Goal: Task Accomplishment & Management: Complete application form

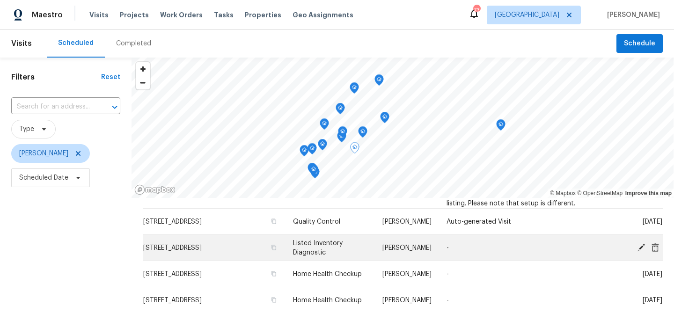
scroll to position [232, 0]
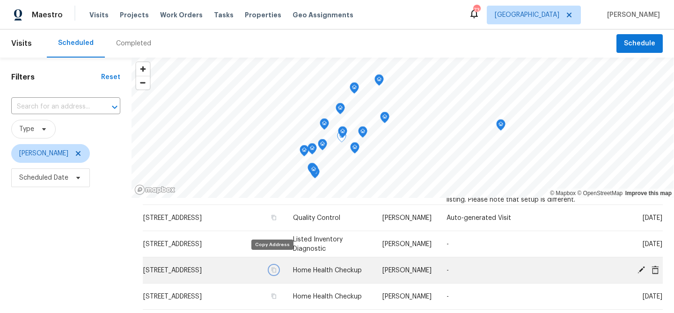
click at [271, 267] on icon "button" at bounding box center [274, 270] width 6 height 6
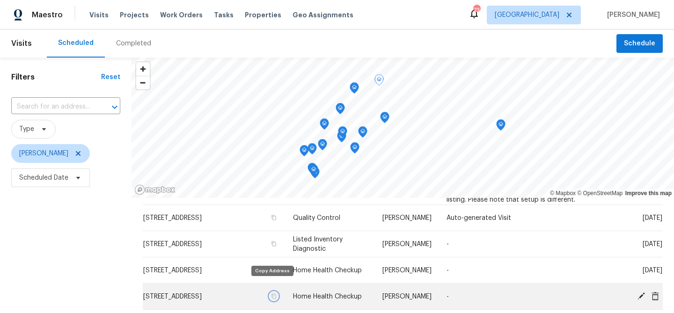
click at [271, 293] on icon "button" at bounding box center [273, 295] width 5 height 5
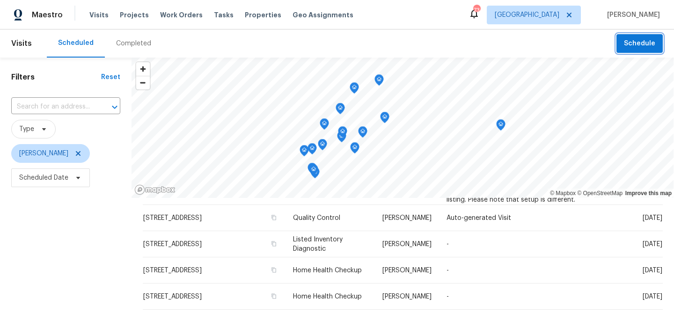
click at [636, 47] on span "Schedule" at bounding box center [639, 44] width 31 height 12
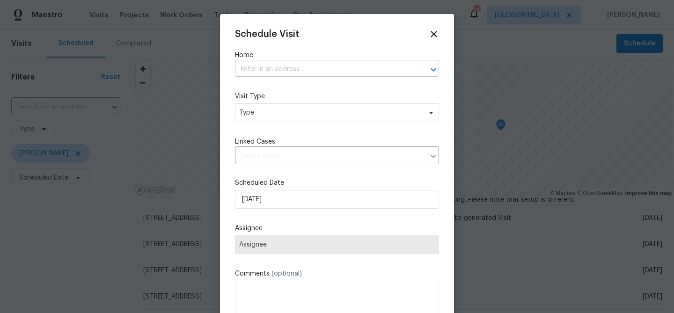
click at [284, 68] on input "text" at bounding box center [324, 69] width 178 height 15
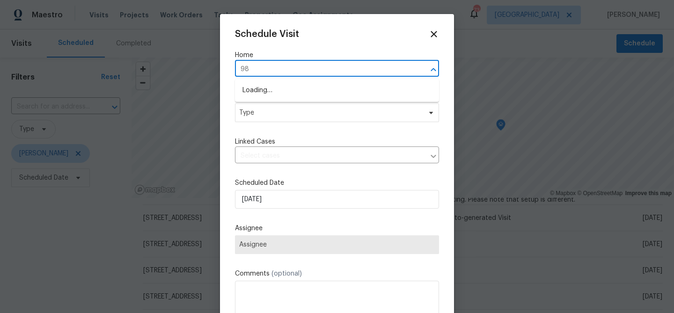
type input "983"
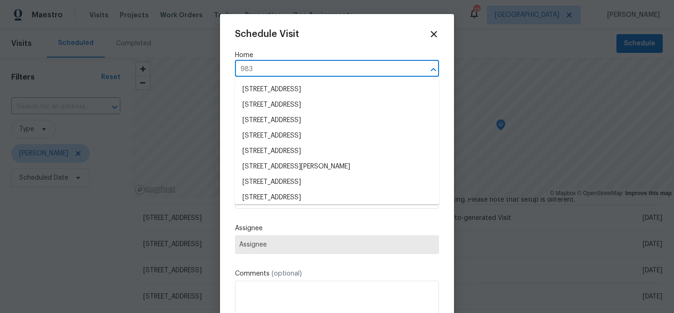
scroll to position [141, 0]
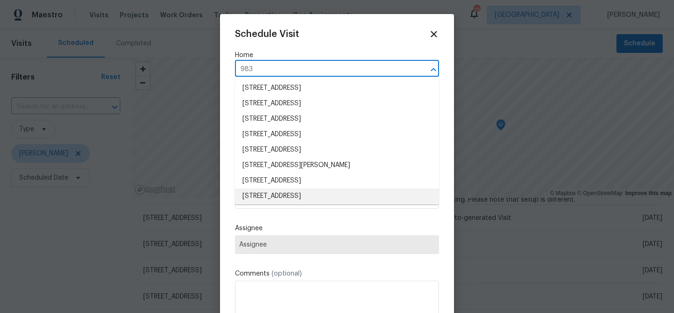
click at [282, 193] on li "[STREET_ADDRESS]" at bounding box center [337, 196] width 204 height 15
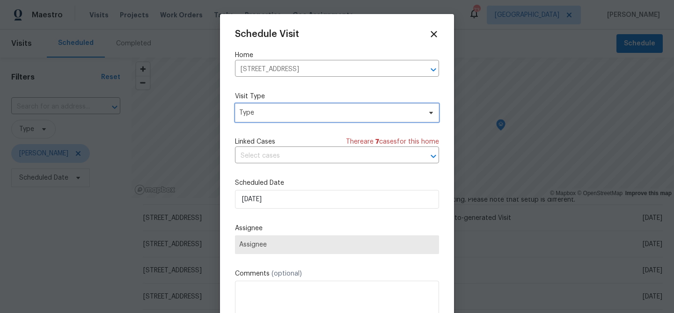
click at [283, 115] on span "Type" at bounding box center [330, 112] width 182 height 9
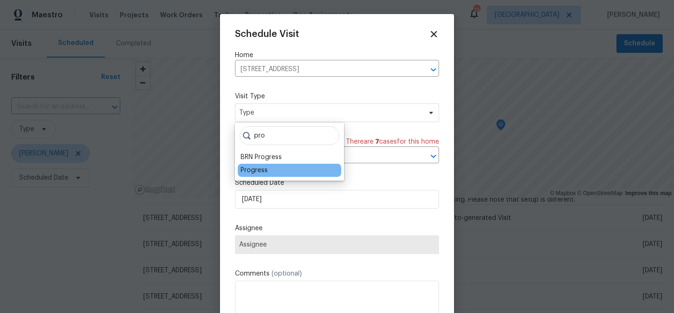
type input "pro"
click at [268, 175] on div "Progress" at bounding box center [289, 170] width 103 height 13
click at [268, 169] on div "Progress" at bounding box center [289, 170] width 103 height 13
click at [262, 177] on div "pro BRN Progress Progress" at bounding box center [289, 152] width 109 height 58
click at [260, 172] on div "Progress" at bounding box center [254, 170] width 27 height 9
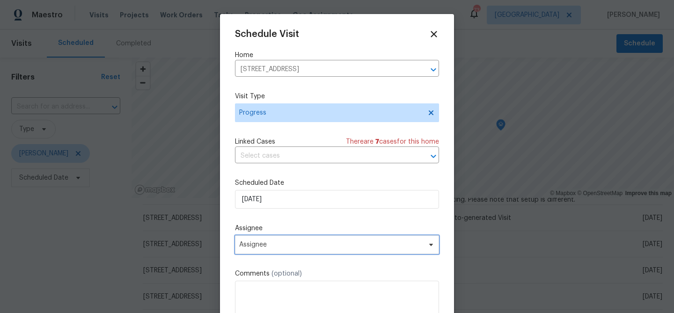
click at [263, 254] on span "Assignee" at bounding box center [337, 244] width 204 height 19
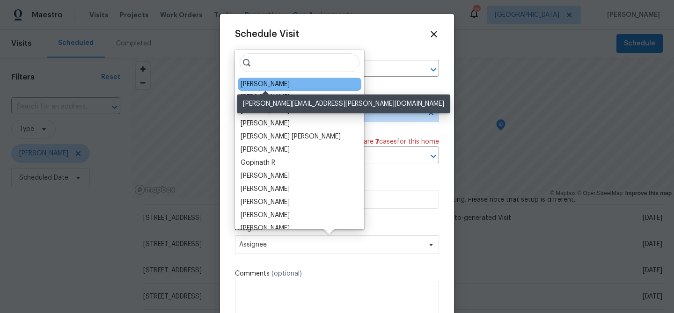
click at [264, 80] on div "[PERSON_NAME]" at bounding box center [265, 84] width 49 height 9
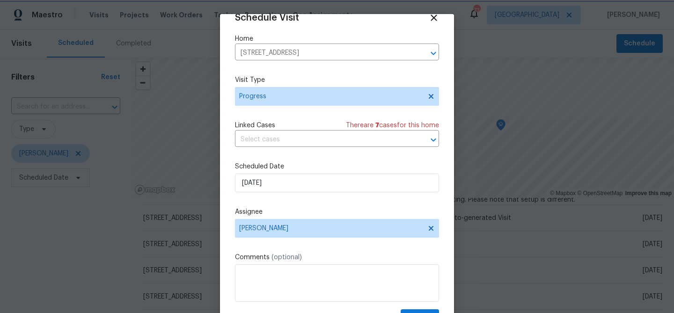
scroll to position [43, 0]
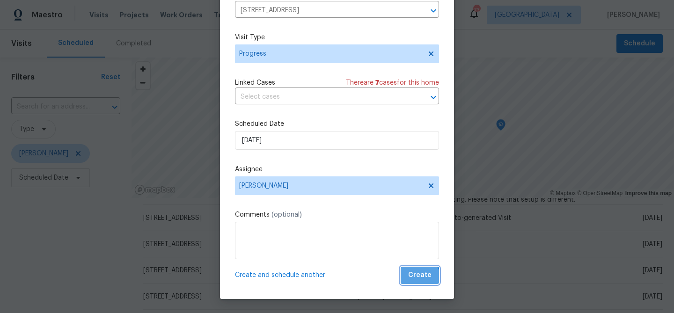
click at [420, 279] on span "Create" at bounding box center [419, 276] width 23 height 12
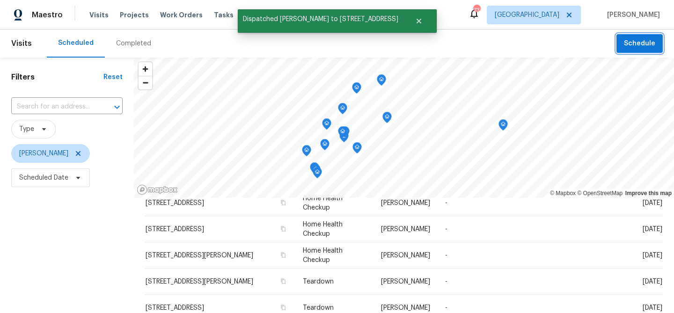
scroll to position [0, 0]
